Goal: Find specific page/section: Find specific page/section

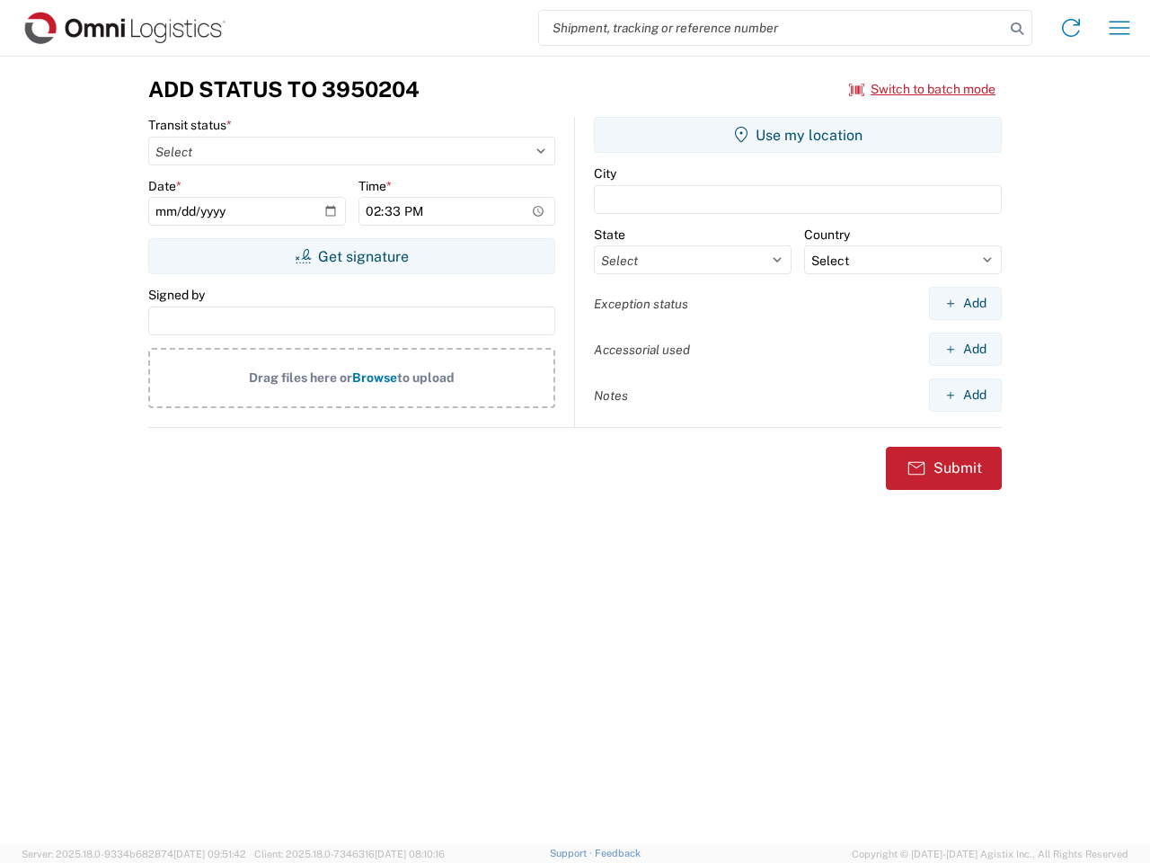
click at [772, 28] on input "search" at bounding box center [771, 28] width 465 height 34
click at [1017, 29] on icon at bounding box center [1017, 28] width 25 height 25
click at [1071, 28] on icon at bounding box center [1071, 27] width 29 height 29
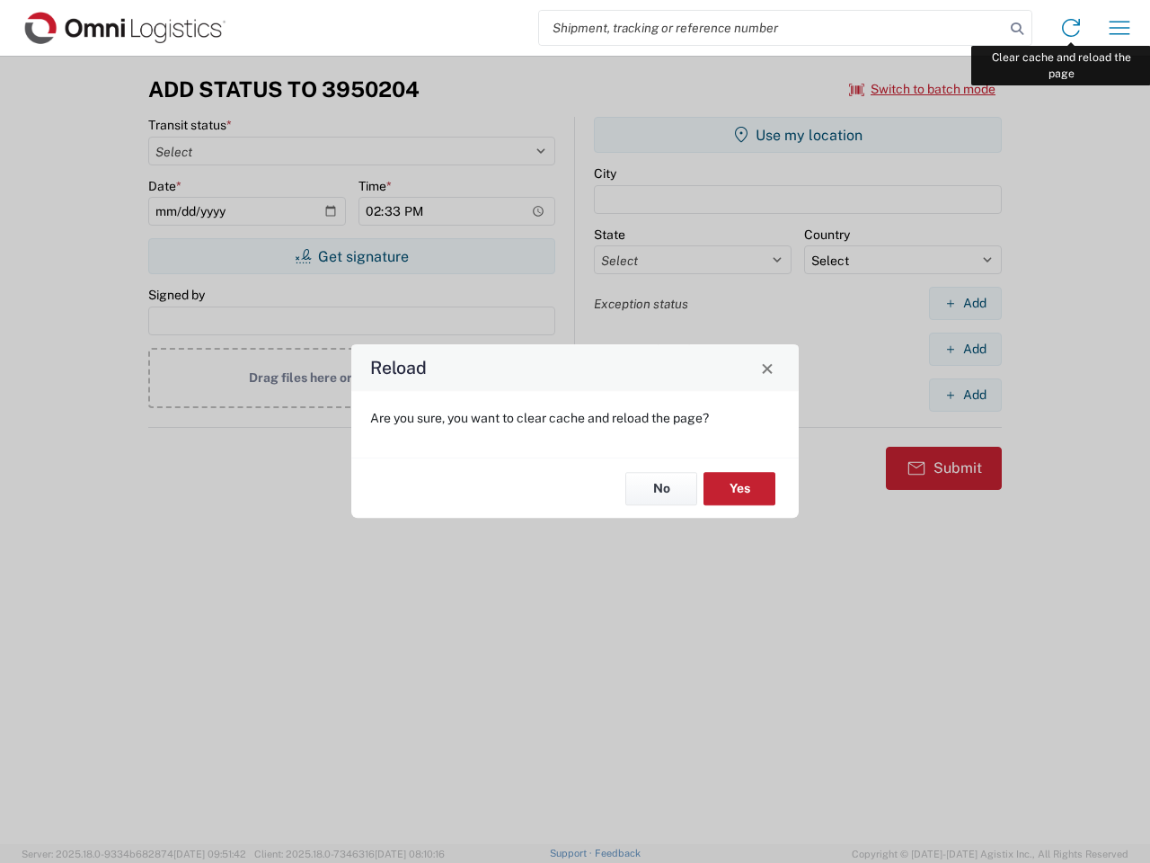
click at [1120, 28] on div "Reload Are you sure, you want to clear cache and reload the page? No Yes" at bounding box center [575, 431] width 1150 height 863
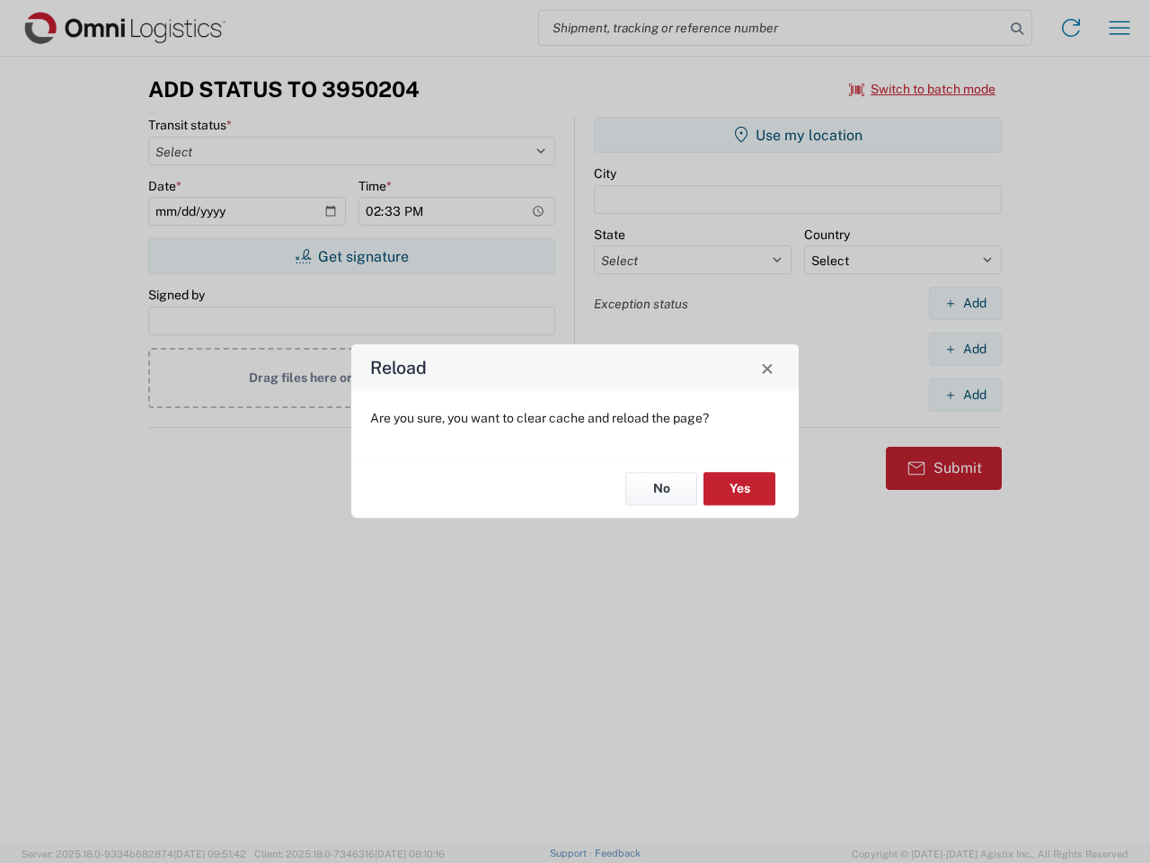
click at [923, 89] on div "Reload Are you sure, you want to clear cache and reload the page? No Yes" at bounding box center [575, 431] width 1150 height 863
click at [351, 256] on div "Reload Are you sure, you want to clear cache and reload the page? No Yes" at bounding box center [575, 431] width 1150 height 863
click at [798, 135] on div "Reload Are you sure, you want to clear cache and reload the page? No Yes" at bounding box center [575, 431] width 1150 height 863
click at [965, 303] on div "Reload Are you sure, you want to clear cache and reload the page? No Yes" at bounding box center [575, 431] width 1150 height 863
click at [965, 349] on div "Reload Are you sure, you want to clear cache and reload the page? No Yes" at bounding box center [575, 431] width 1150 height 863
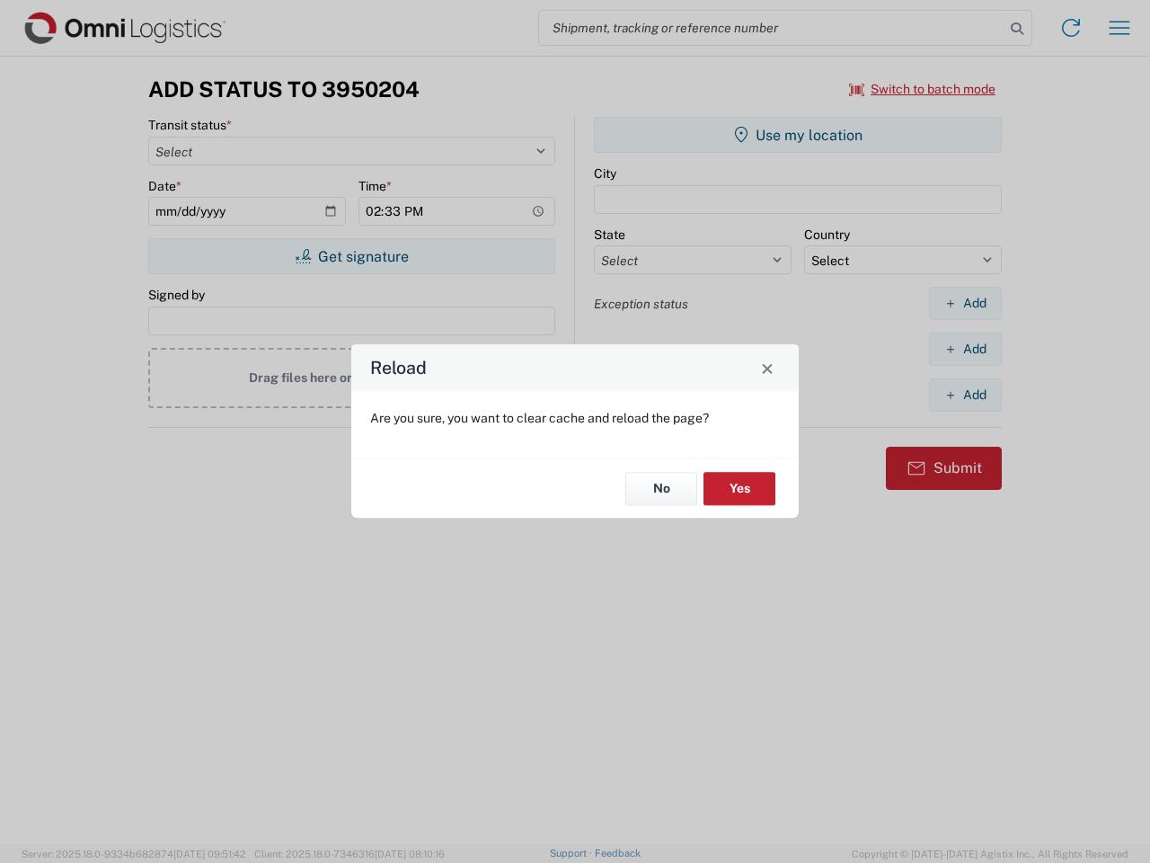
click at [965, 394] on div "Reload Are you sure, you want to clear cache and reload the page? No Yes" at bounding box center [575, 431] width 1150 height 863
